Goal: Information Seeking & Learning: Learn about a topic

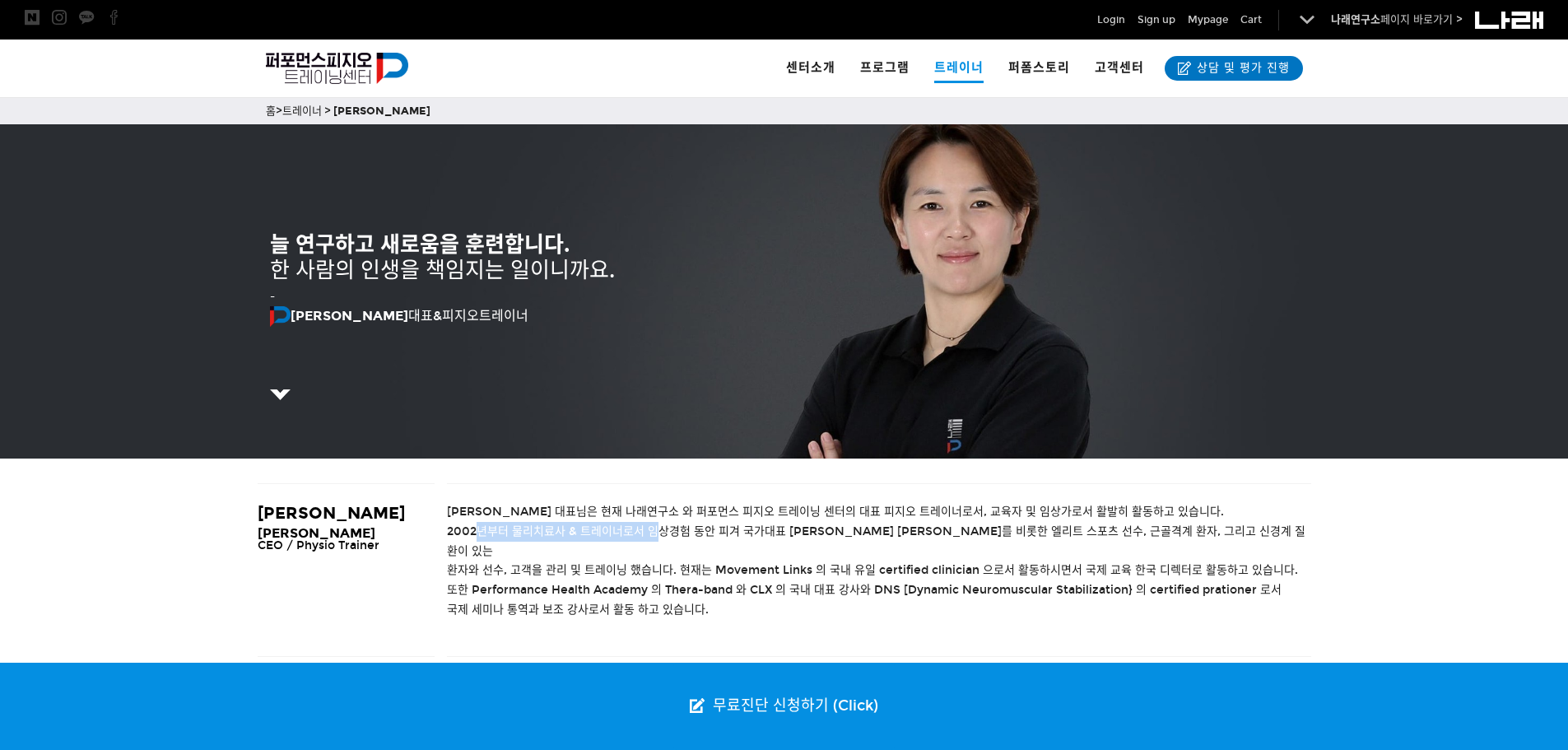
drag, startPoint x: 480, startPoint y: 523, endPoint x: 655, endPoint y: 523, distance: 175.0
click at [655, 524] on span "2002년부터 물리치료사 & 트레이너로서 임상경험 동안 피겨 국가대표 [PERSON_NAME] [PERSON_NAME]를 비롯한 엘리트 스포츠…" at bounding box center [877, 541] width 858 height 34
click at [658, 563] on span "환자와 선수, 고객을 관리 및 트레이닝 했습니다. 현재는 Movement Links 의 국내 유일 certified clinician 으로서 …" at bounding box center [873, 570] width 852 height 14
drag, startPoint x: 566, startPoint y: 527, endPoint x: 672, endPoint y: 526, distance: 106.0
click at [672, 526] on span "2002년부터 물리치료사 & 트레이너로서 임상경험 동안 피겨 국가대표 김연아 선수를 비롯한 엘리트 스포츠 선수, 근골격계 환자, 그리고 신경계…" at bounding box center [877, 541] width 858 height 34
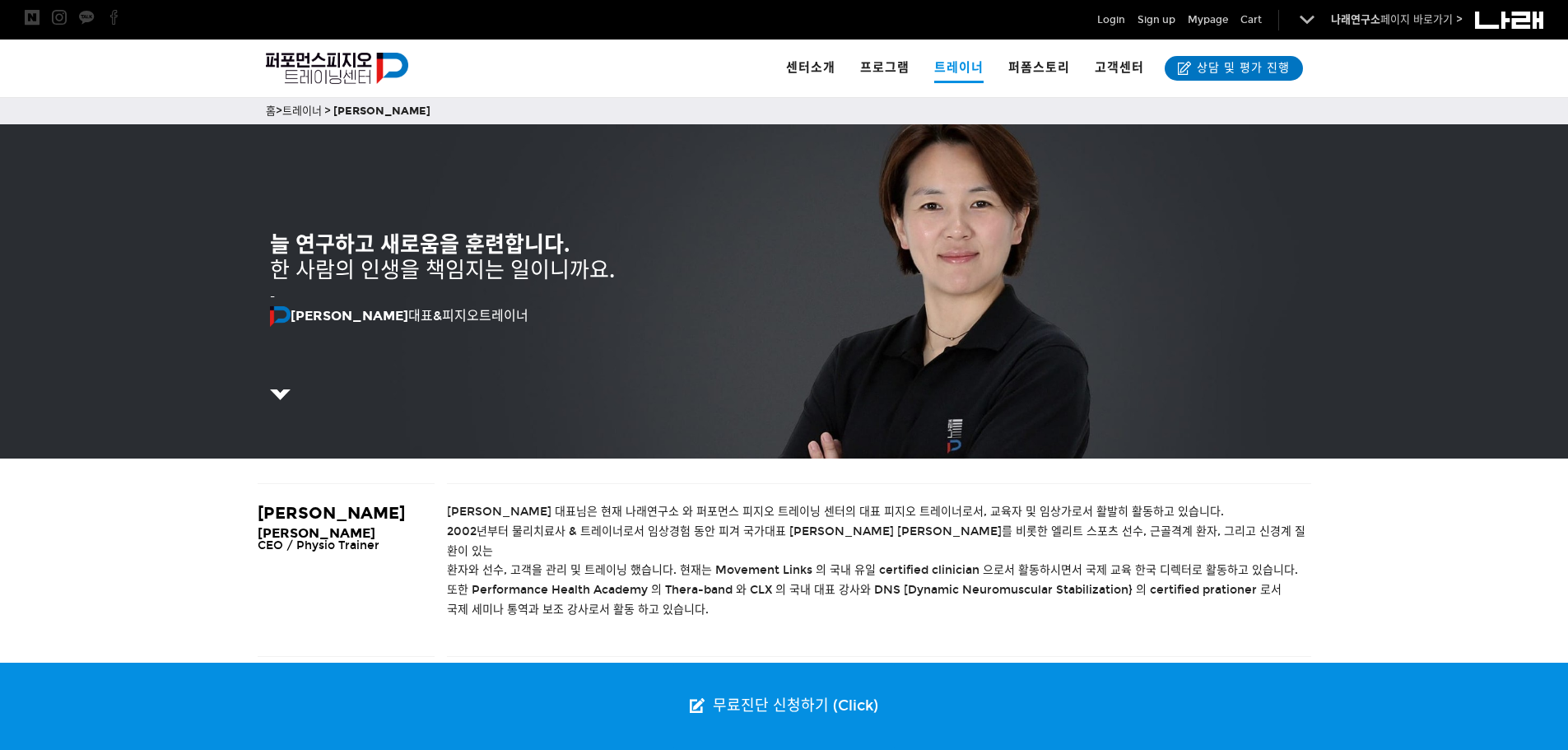
click at [739, 511] on span "조현정 대표님은 현재 나래연구소 와 퍼포먼스 피지오 트레이닝 센터의 대표 피지오 트레이너로서, 교육자 및 임상가로서 활발히 활동하고 있습니다." at bounding box center [836, 511] width 777 height 14
drag, startPoint x: 791, startPoint y: 533, endPoint x: 667, endPoint y: 530, distance: 124.0
click at [667, 530] on span "2002년부터 물리치료사 & 트레이너로서 임상경험 동안 피겨 국가대표 김연아 선수를 비롯한 엘리트 스포츠 선수, 근골격계 환자, 그리고 신경계…" at bounding box center [877, 541] width 858 height 34
click at [869, 530] on span "2002년부터 물리치료사 & 트레이너로서 임상경험 동안 피겨 국가대표 김연아 선수를 비롯한 엘리트 스포츠 선수, 근골격계 환자, 그리고 신경계…" at bounding box center [877, 541] width 858 height 34
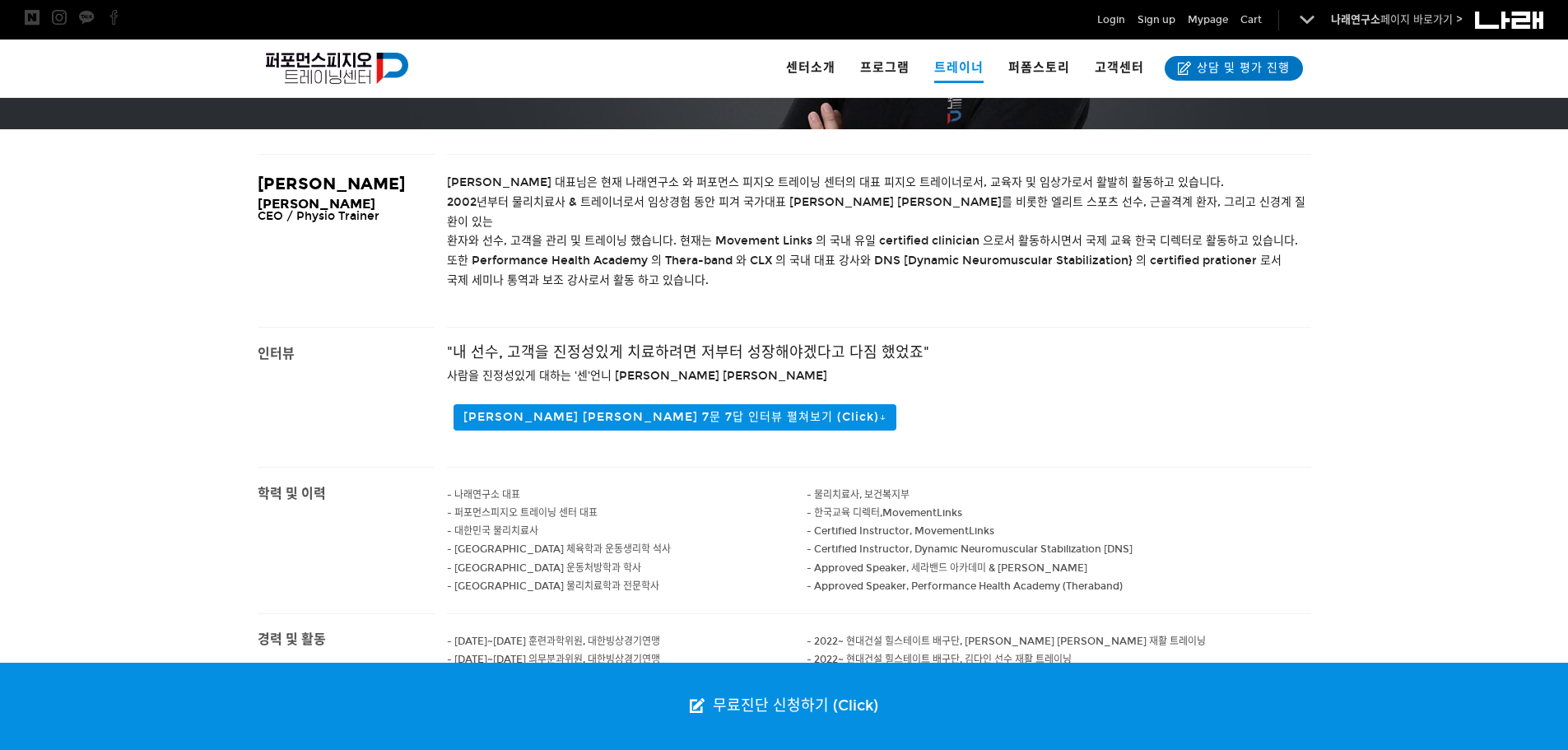
scroll to position [412, 0]
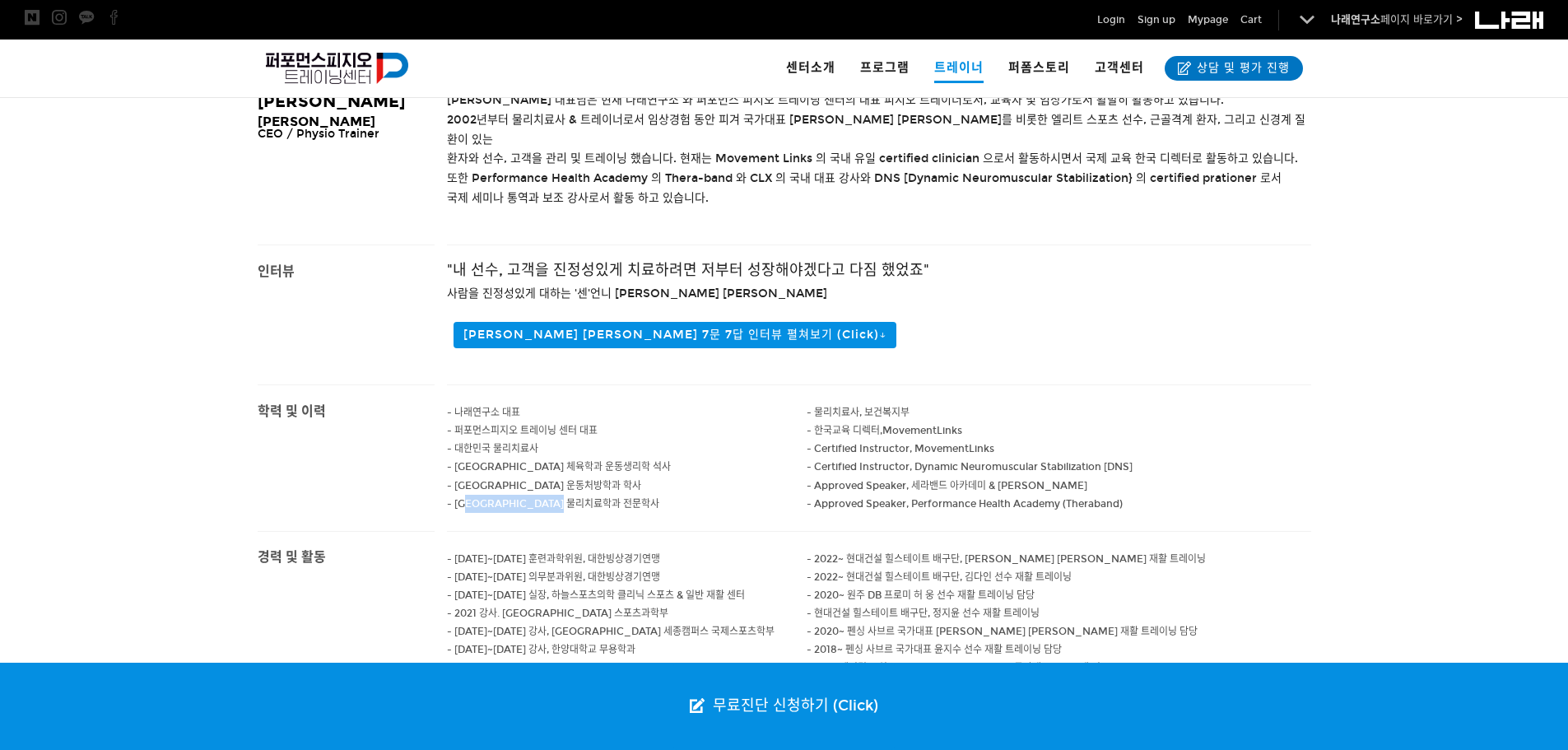
drag, startPoint x: 610, startPoint y: 490, endPoint x: 473, endPoint y: 492, distance: 137.0
click at [473, 495] on p "- 신구대학교 물리치료학과 전문학사" at bounding box center [628, 503] width 361 height 18
click at [498, 571] on span "- 2014~2017 의무분과위원, 대한빙상경기연맹" at bounding box center [554, 576] width 213 height 12
drag, startPoint x: 463, startPoint y: 467, endPoint x: 600, endPoint y: 466, distance: 137.0
click at [600, 476] on p "- 남서울 대학교 운동처방학과 학사" at bounding box center [628, 485] width 361 height 18
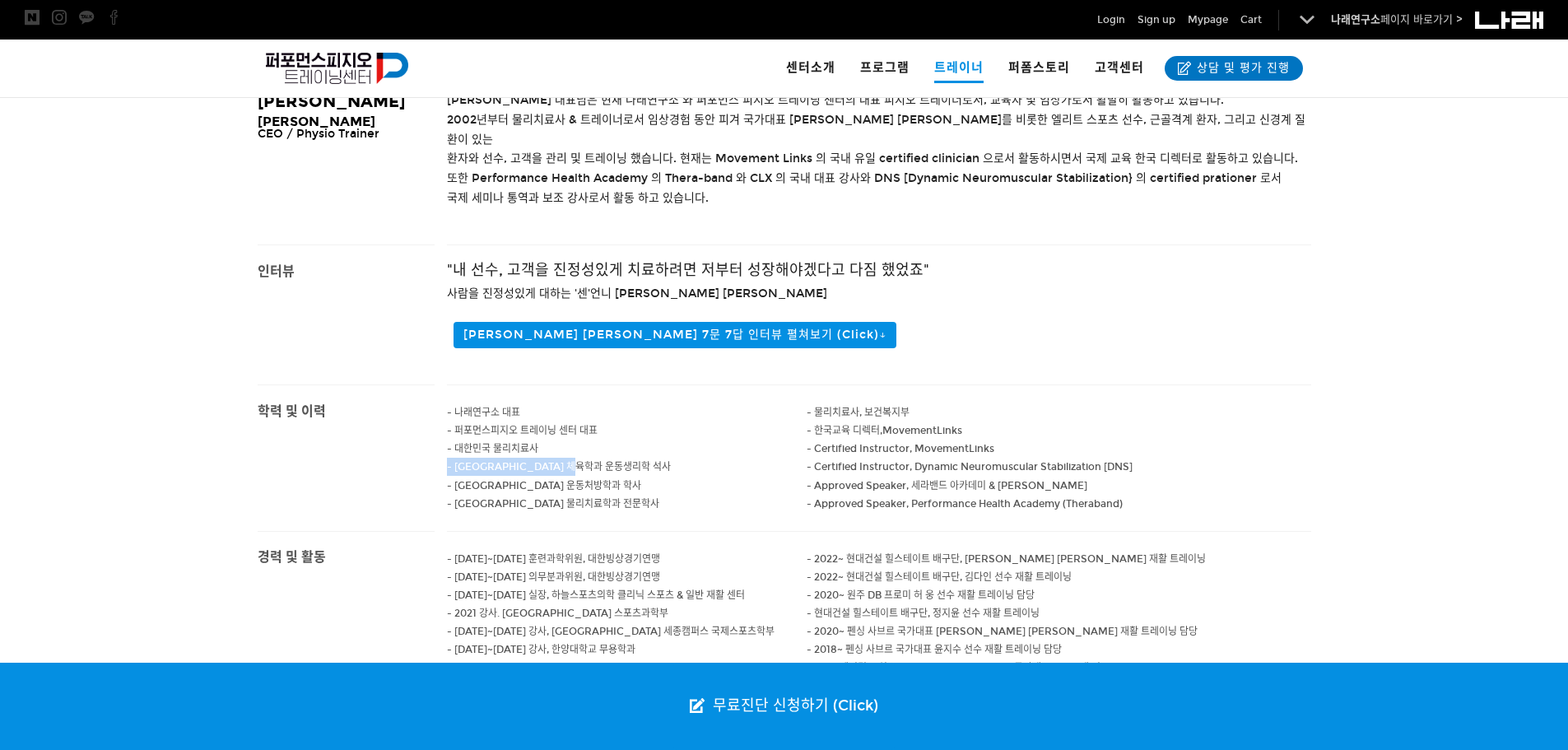
drag, startPoint x: 608, startPoint y: 442, endPoint x: 447, endPoint y: 447, distance: 161.1
click at [447, 458] on p "- 고려대학교 체육학과 운동생리학 석사" at bounding box center [628, 467] width 361 height 18
click at [574, 513] on p at bounding box center [628, 522] width 361 height 18
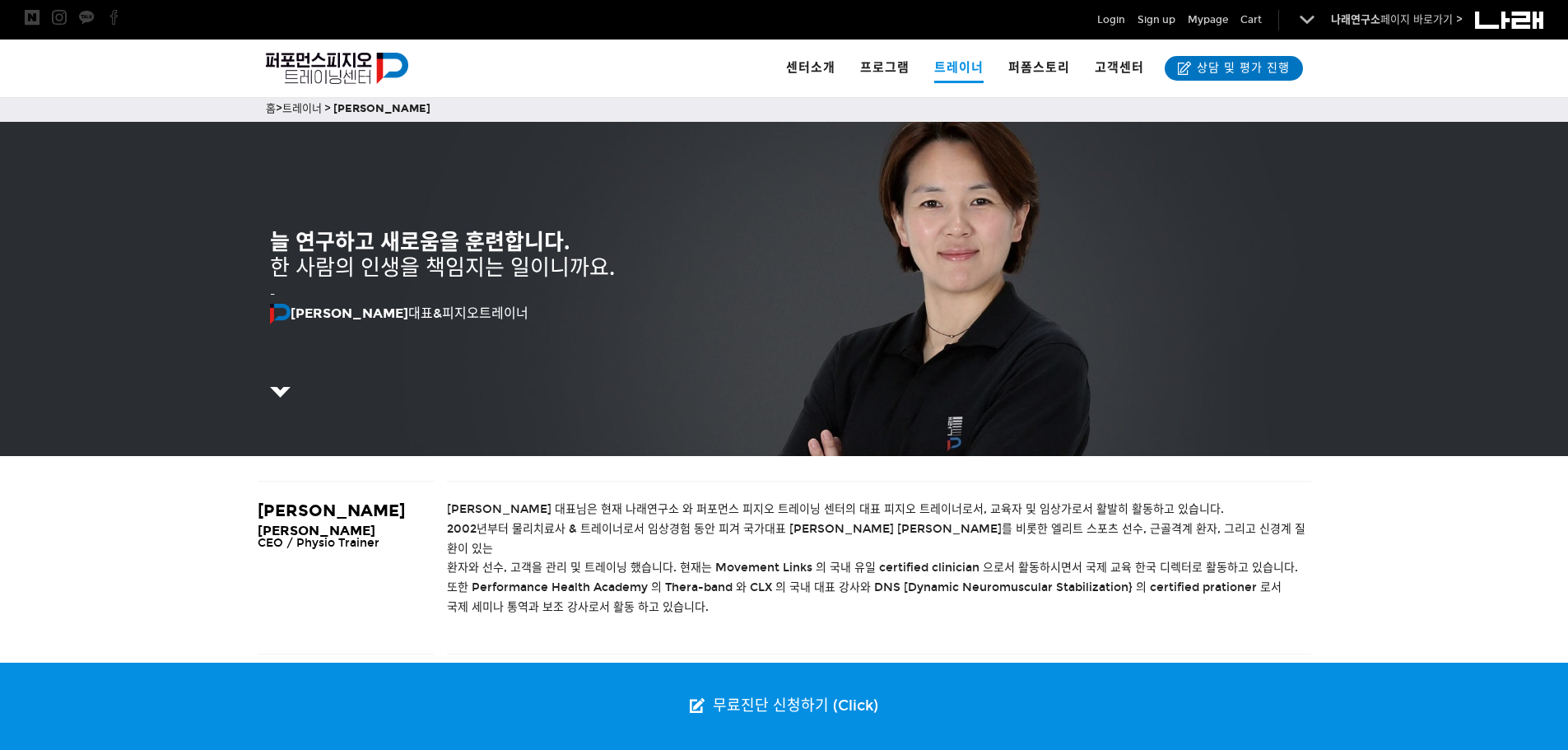
scroll to position [0, 0]
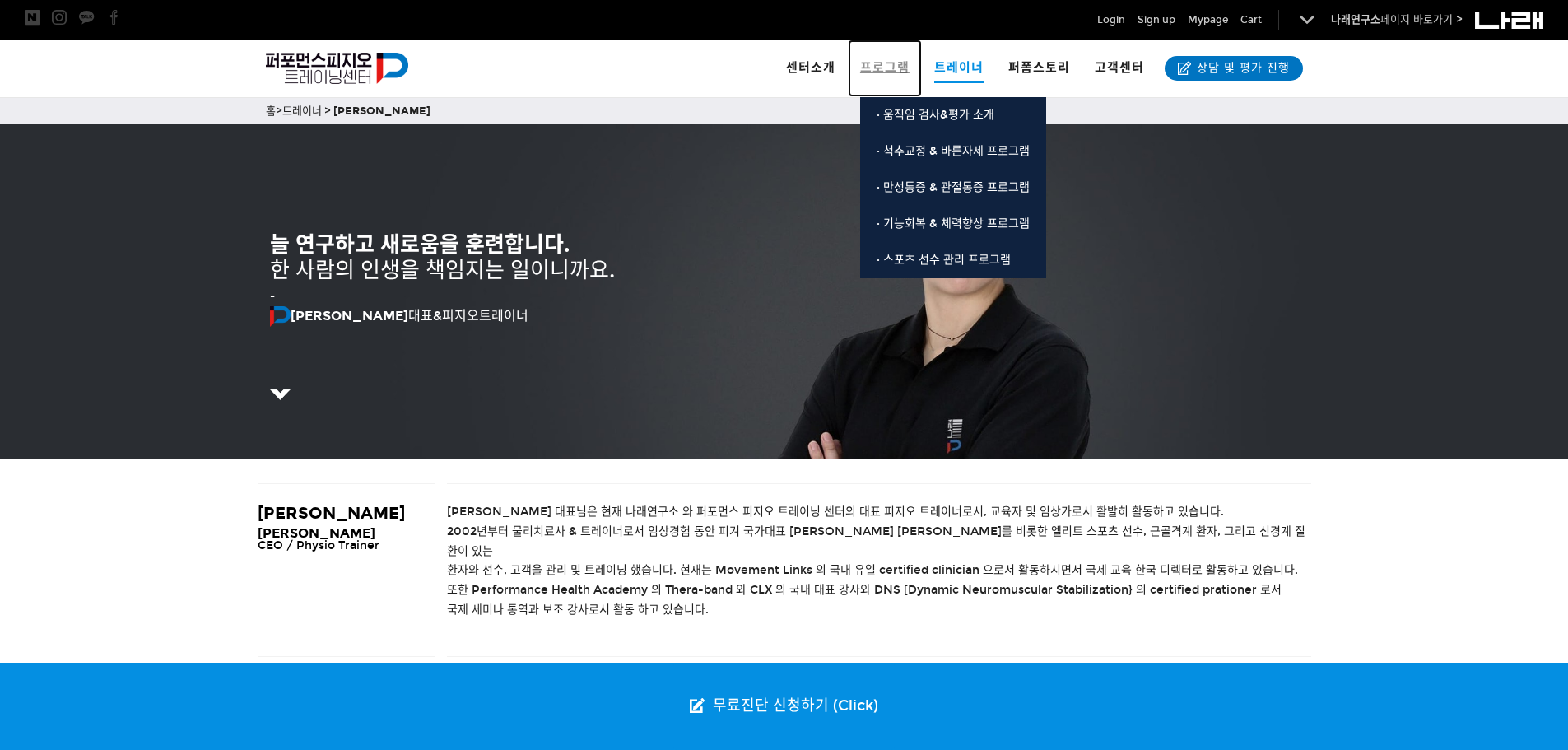
click at [869, 74] on span "프로그램" at bounding box center [884, 67] width 49 height 14
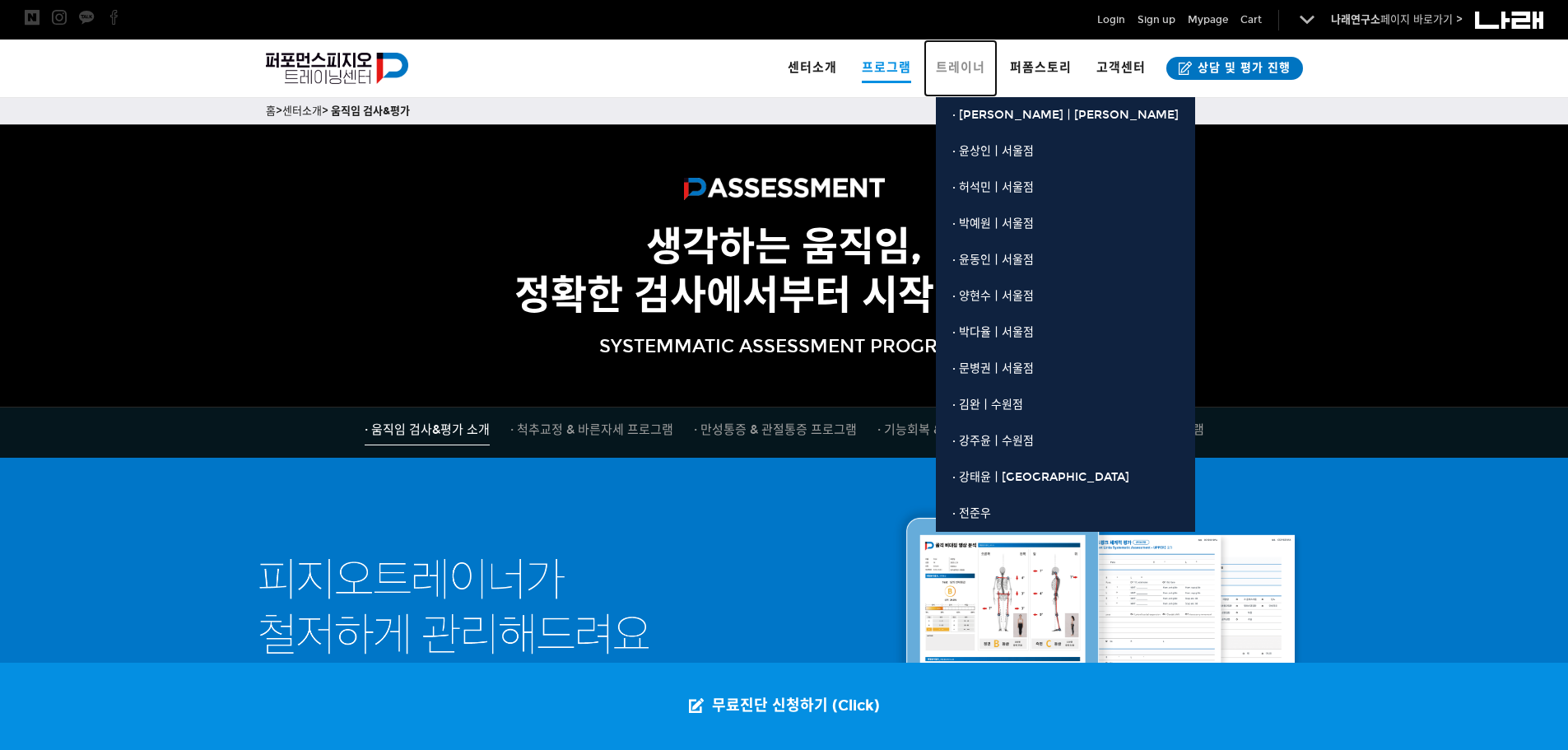
click at [960, 82] on link "트레이너" at bounding box center [960, 68] width 74 height 58
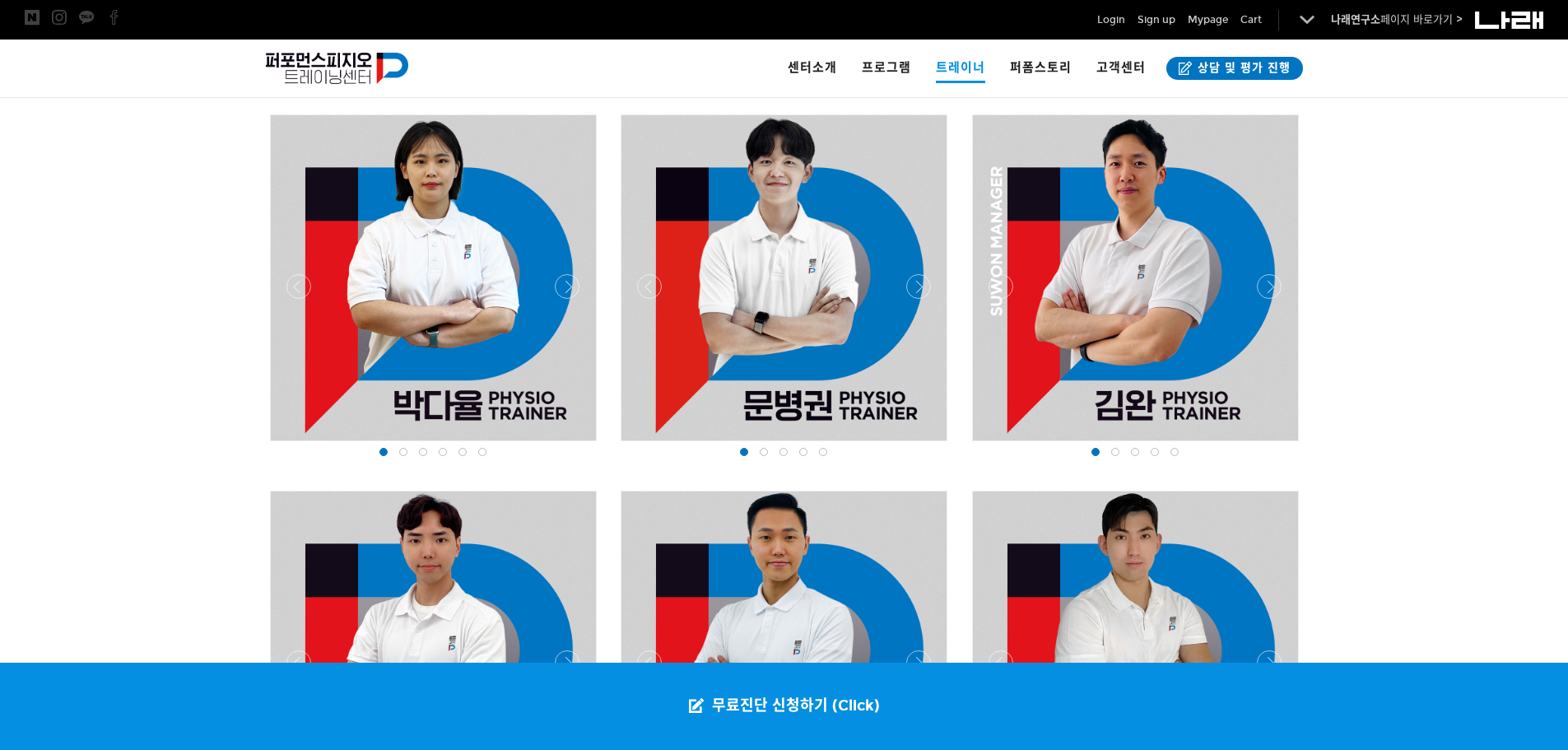
scroll to position [1714, 0]
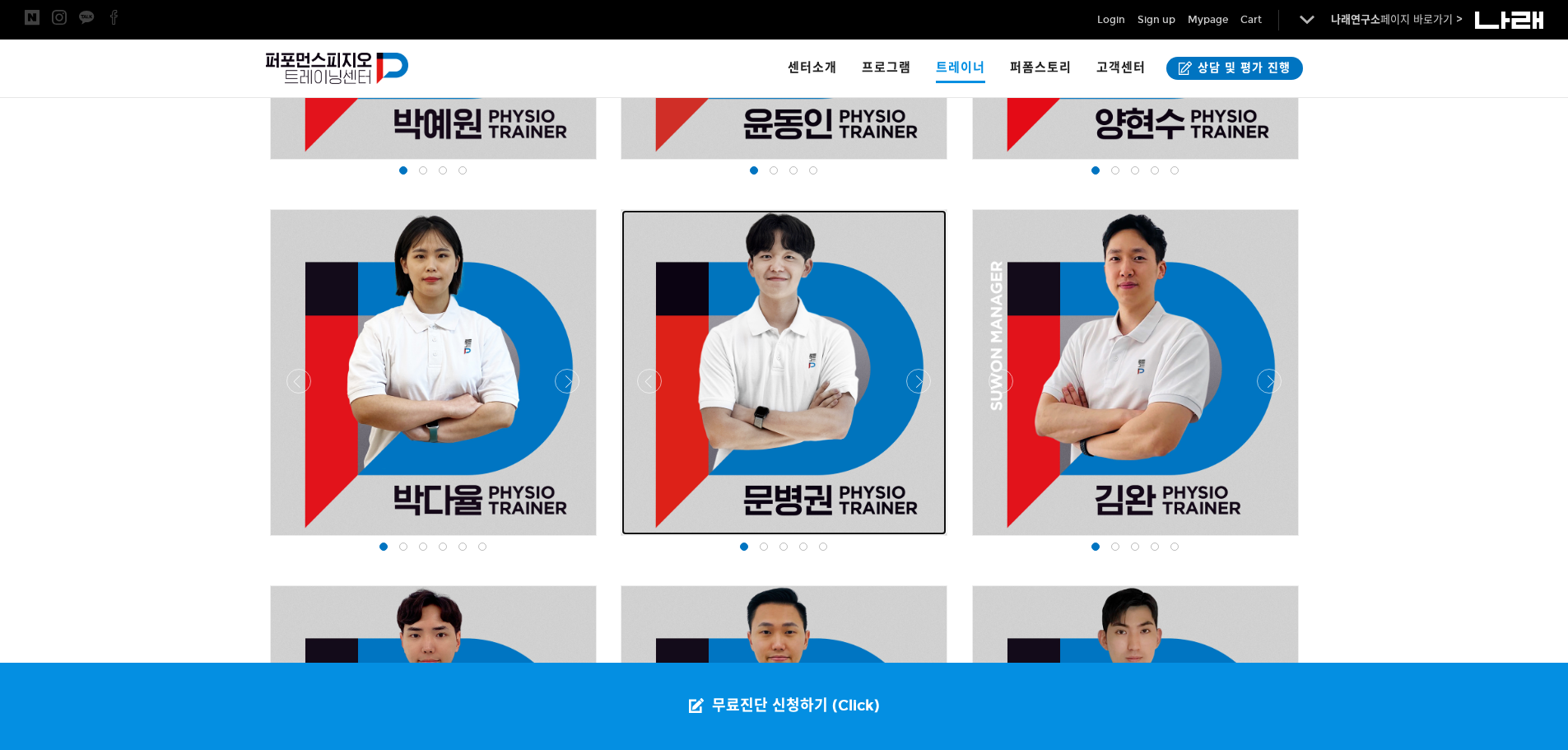
click at [839, 384] on div at bounding box center [784, 372] width 325 height 325
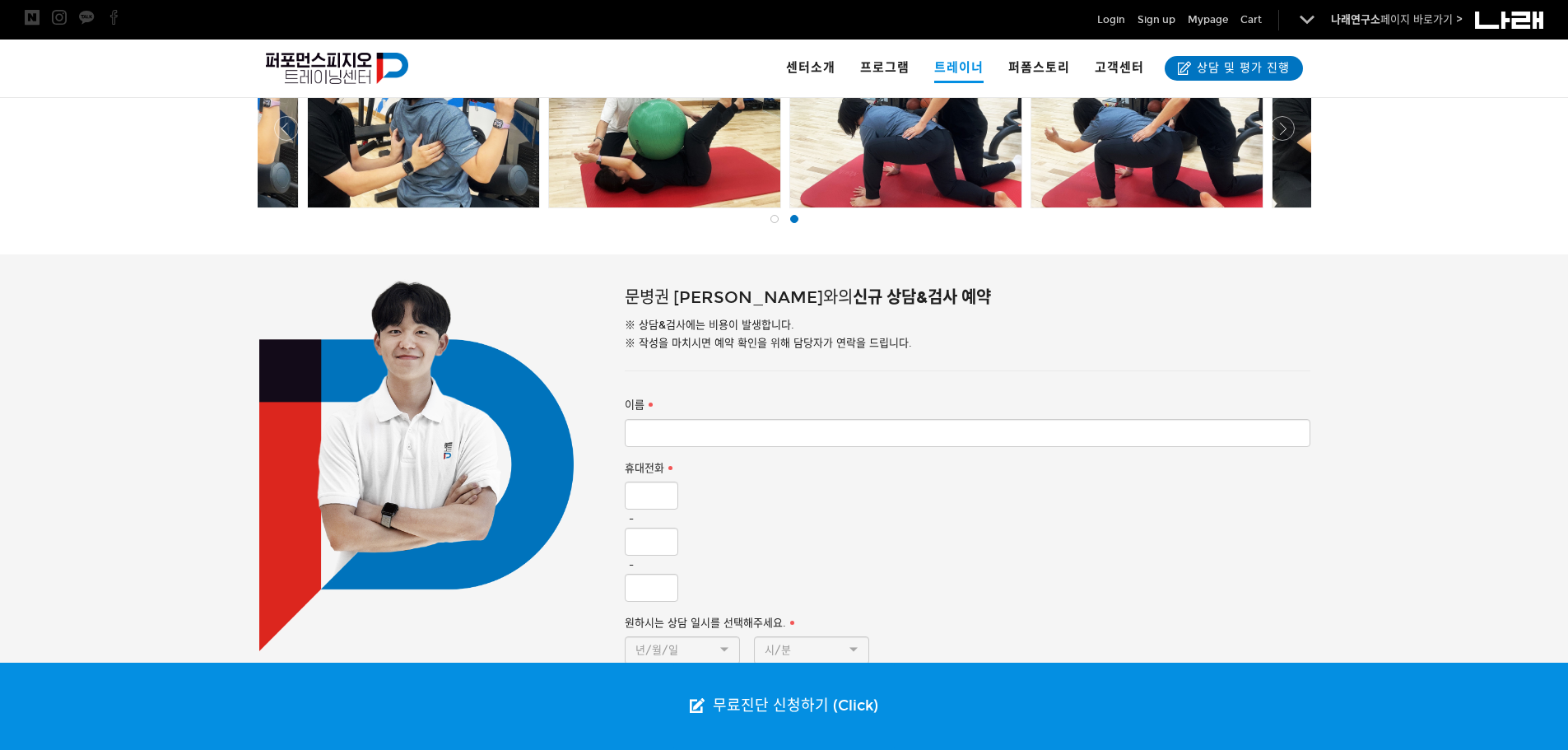
scroll to position [494, 0]
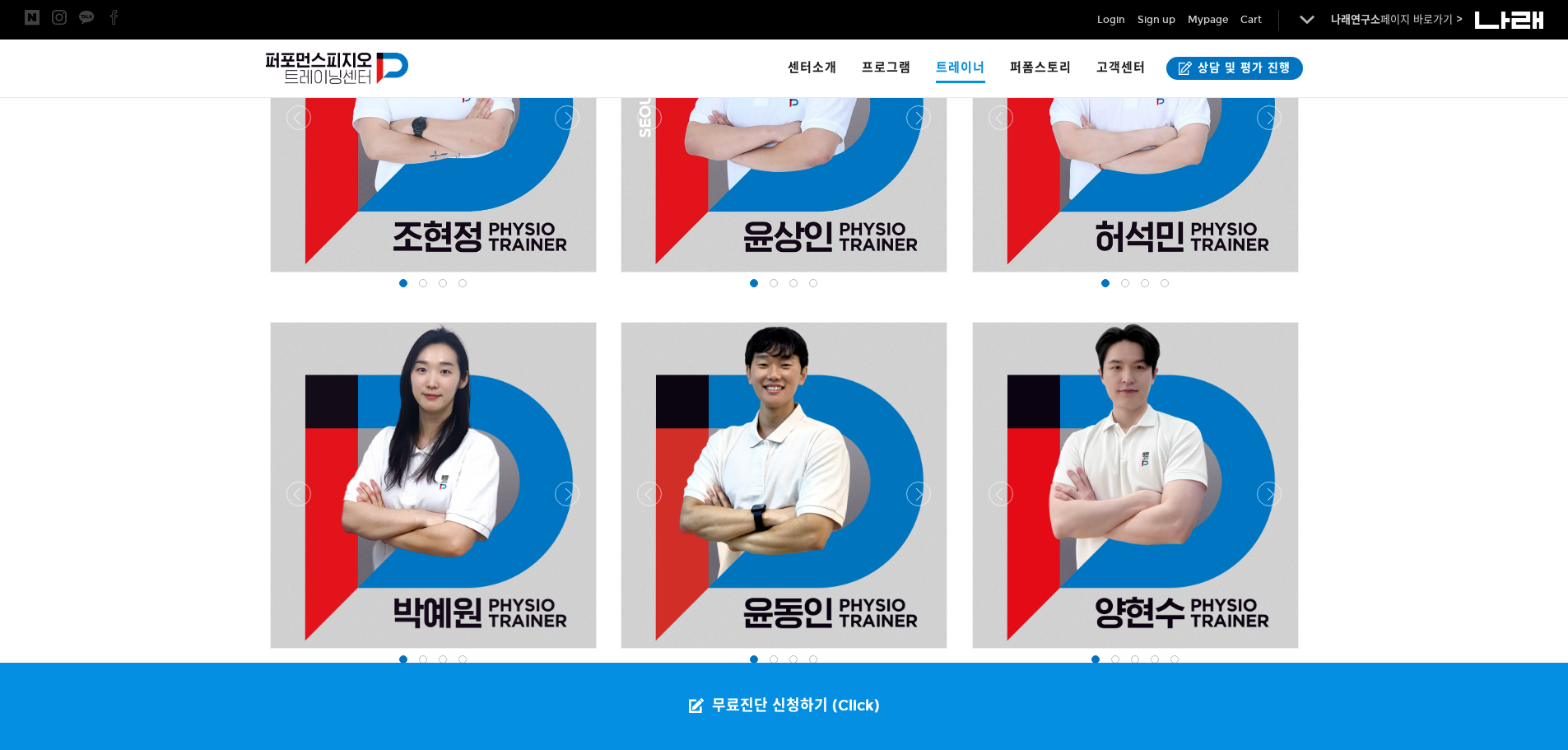
scroll to position [974, 0]
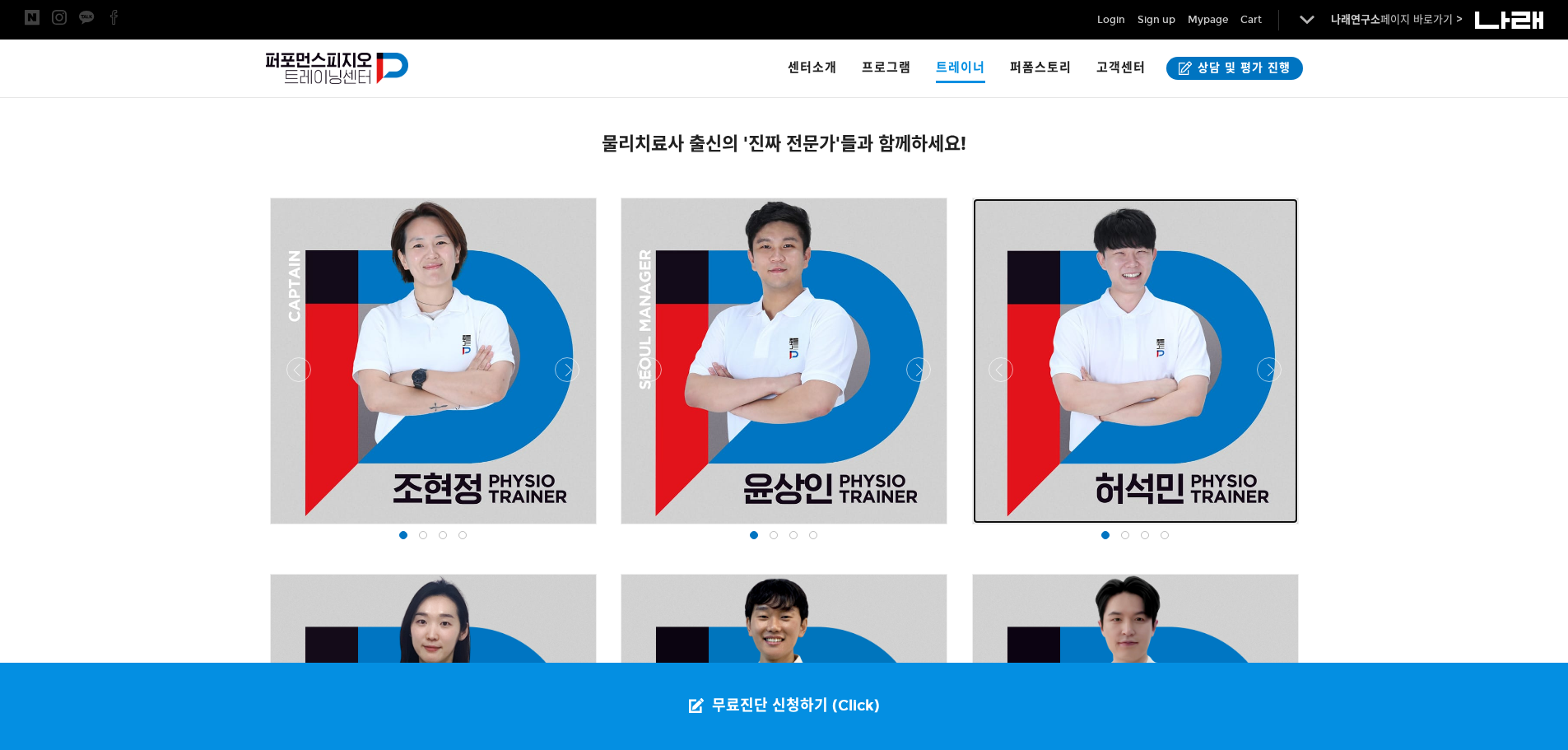
click at [1136, 331] on div at bounding box center [1135, 361] width 325 height 325
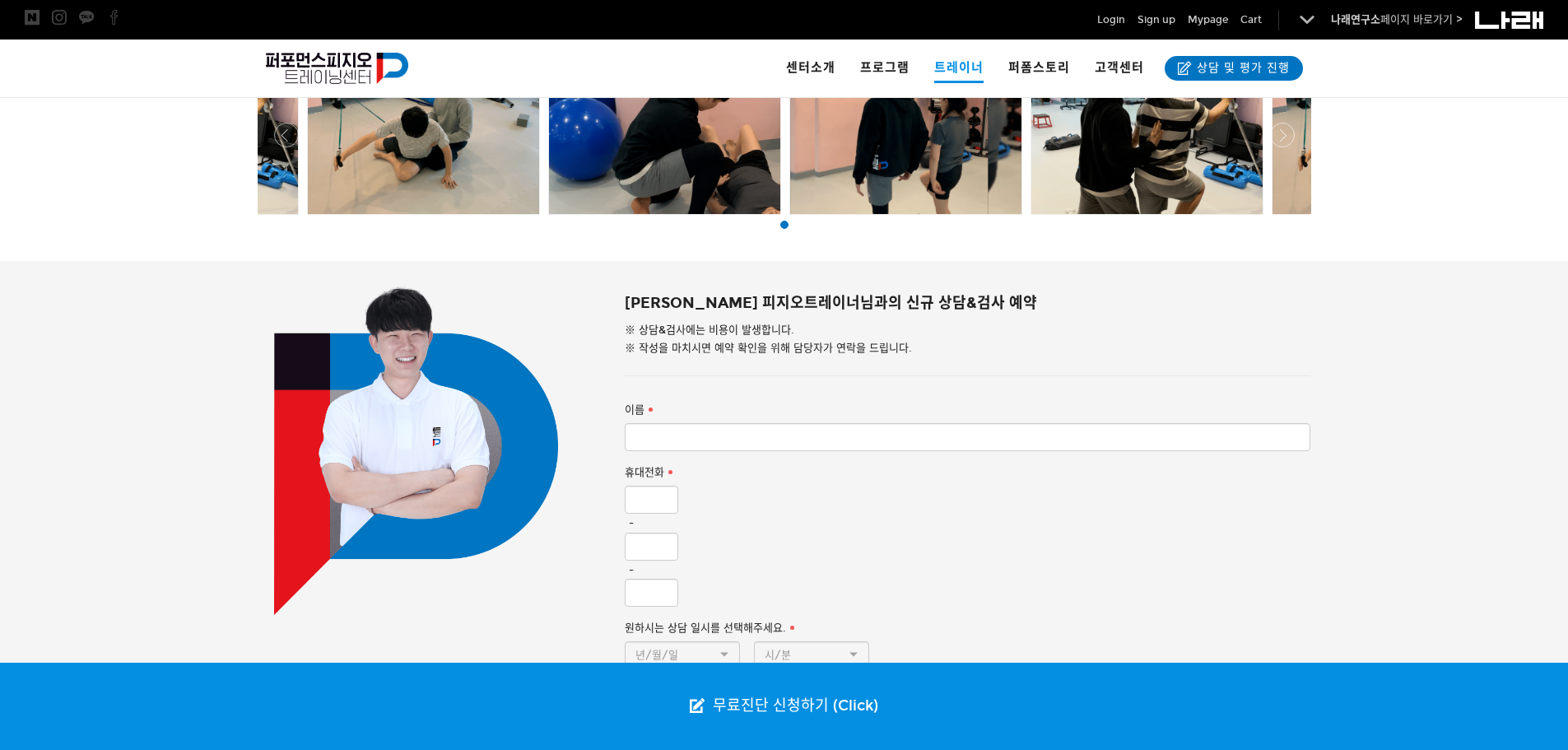
scroll to position [905, 0]
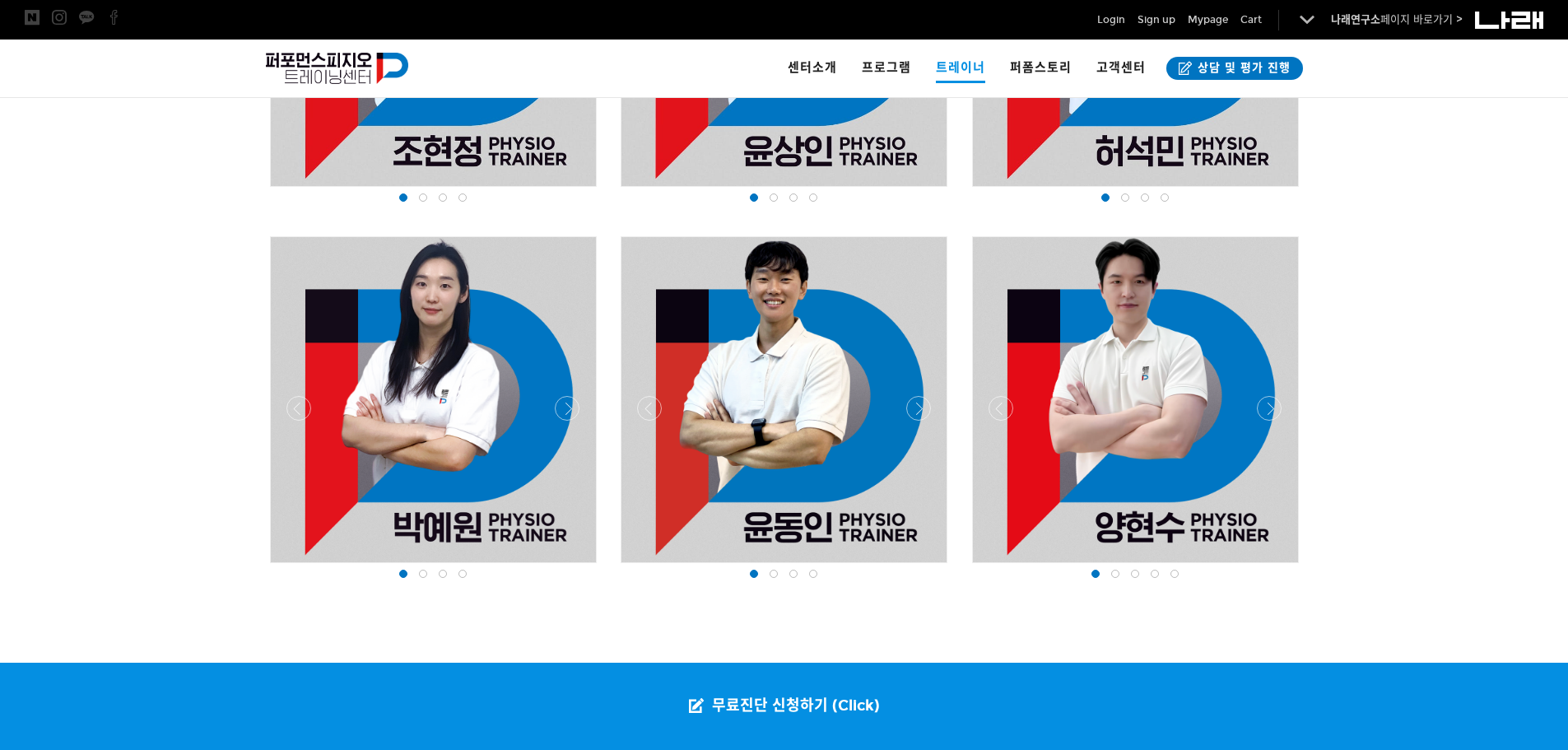
scroll to position [1319, 0]
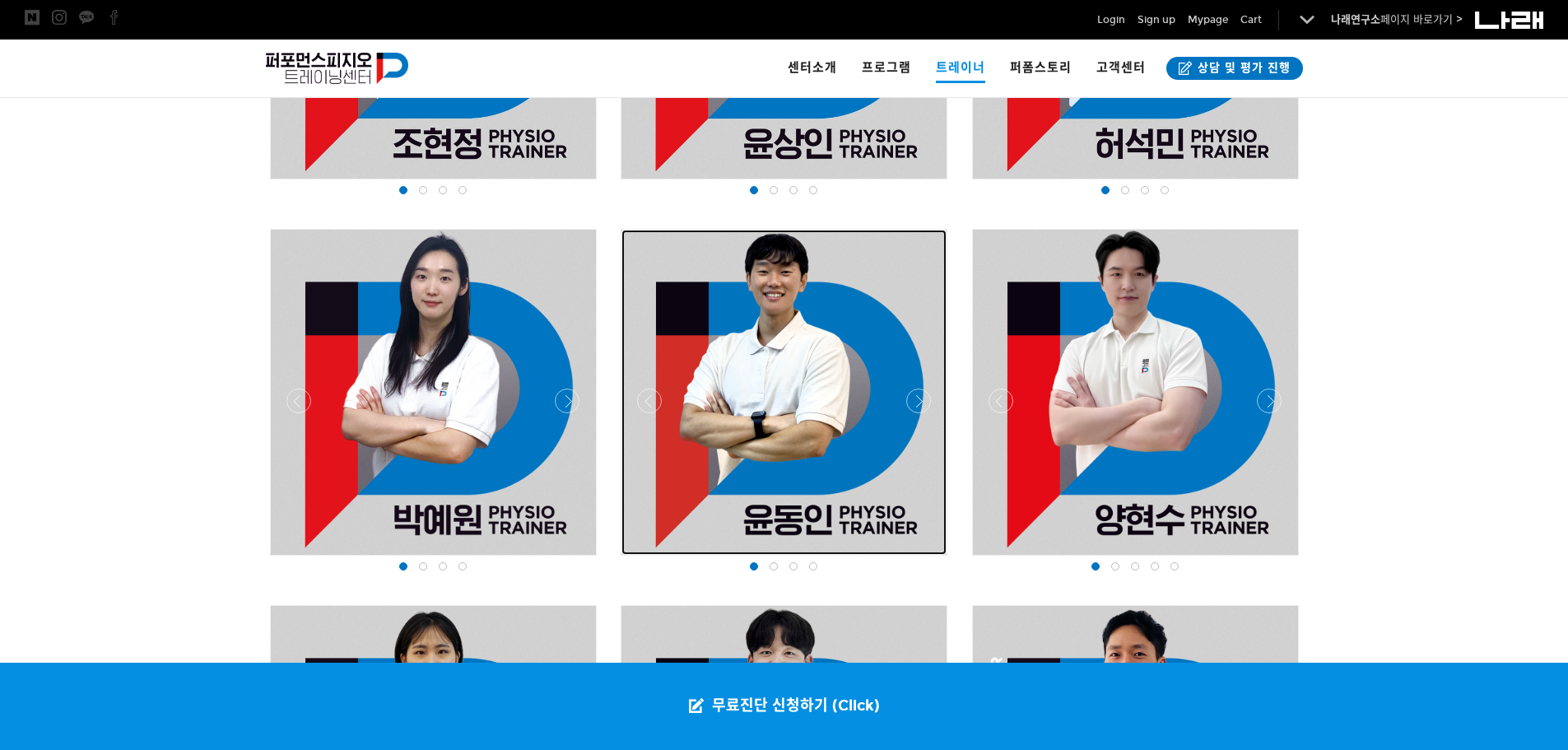
click at [888, 362] on div at bounding box center [784, 391] width 325 height 325
